Goal: Use online tool/utility: Utilize a website feature to perform a specific function

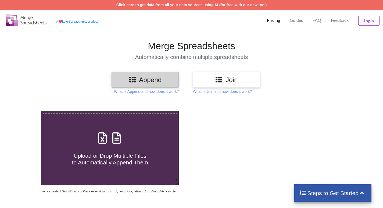
click at [109, 143] on span at bounding box center [110, 138] width 29 height 13
click at [26, 111] on input "Upload or Drop Multiple Files to Automatically Append Them" at bounding box center [26, 111] width 0 height 0
type input "C:\fakepath\98 part.xlsx"
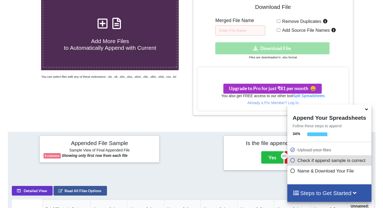
scroll to position [97, 0]
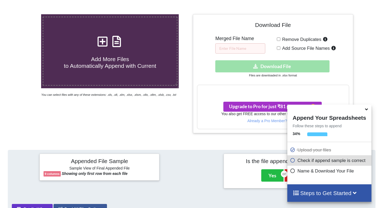
click at [273, 68] on div "Download hidden Download File" at bounding box center [273, 66] width 152 height 12
click at [257, 48] on input "text" at bounding box center [241, 48] width 50 height 10
type input "0"
click at [258, 68] on div "Download hidden Download File" at bounding box center [273, 66] width 152 height 12
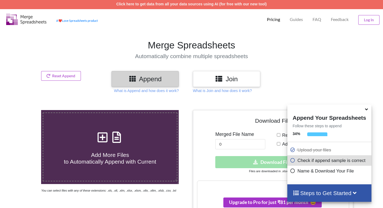
scroll to position [0, 0]
